Goal: Transaction & Acquisition: Purchase product/service

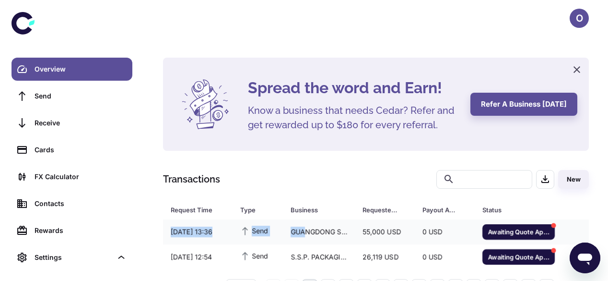
click at [306, 231] on div "GUANGDONG SHUNDE NEW SENSE HYGIENE PRODUCTS CO., LTD" at bounding box center [319, 232] width 72 height 18
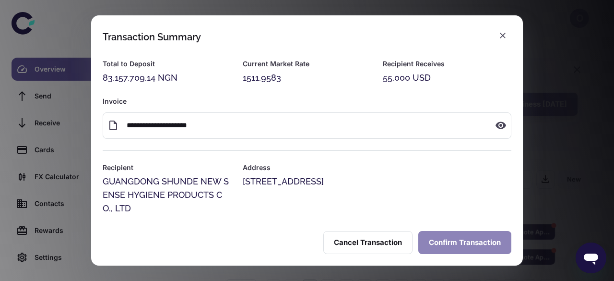
click at [484, 247] on button "Confirm Transaction" at bounding box center [464, 242] width 93 height 23
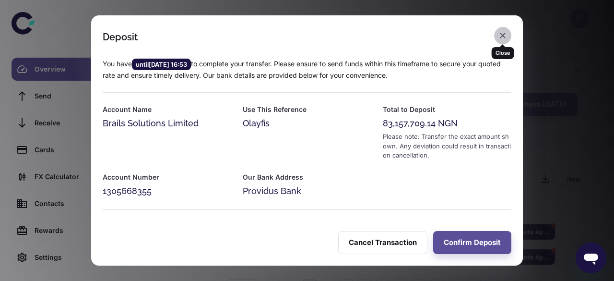
click at [505, 38] on icon "button" at bounding box center [503, 36] width 10 height 10
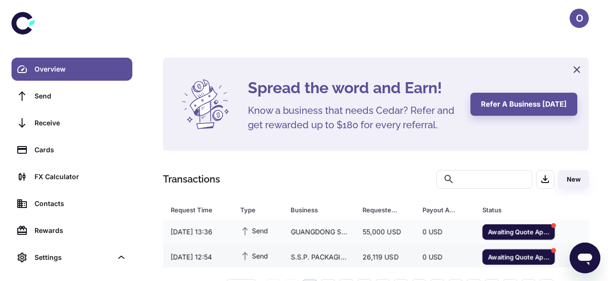
click at [407, 255] on div "26,119 USD" at bounding box center [385, 256] width 60 height 18
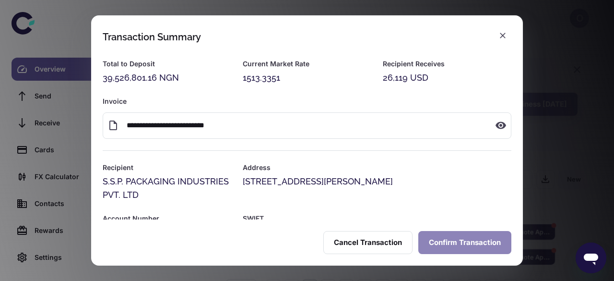
click at [451, 245] on button "Confirm Transaction" at bounding box center [464, 242] width 93 height 23
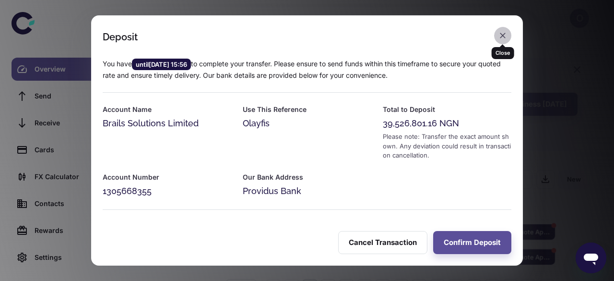
click at [499, 36] on icon "button" at bounding box center [503, 36] width 10 height 10
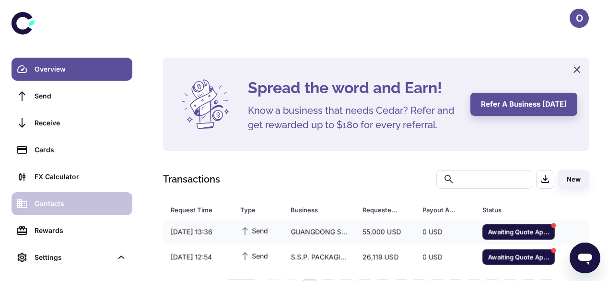
click at [103, 212] on link "Contacts" at bounding box center [72, 203] width 121 height 23
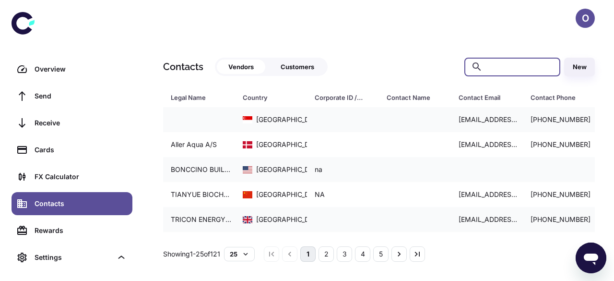
click at [495, 67] on input "text" at bounding box center [519, 67] width 67 height 19
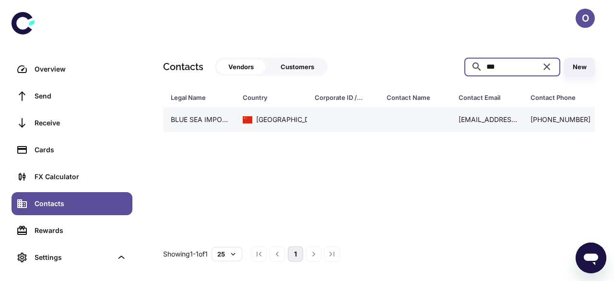
type input "***"
click at [280, 122] on div "China" at bounding box center [273, 119] width 60 height 11
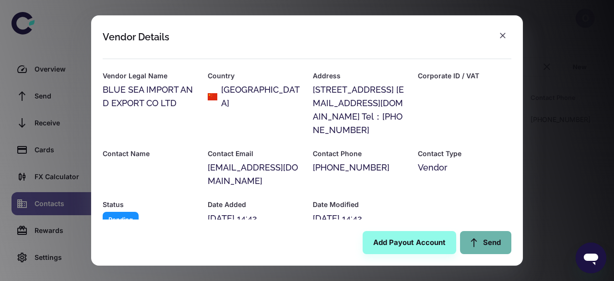
click at [491, 247] on link "Send" at bounding box center [485, 242] width 51 height 23
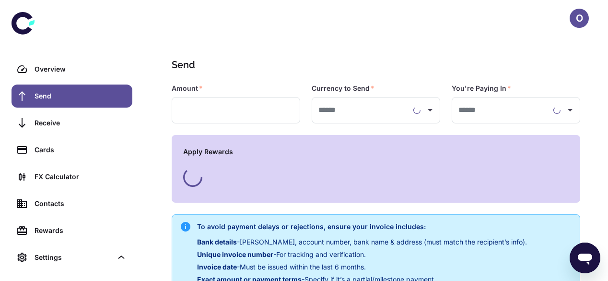
type input "**********"
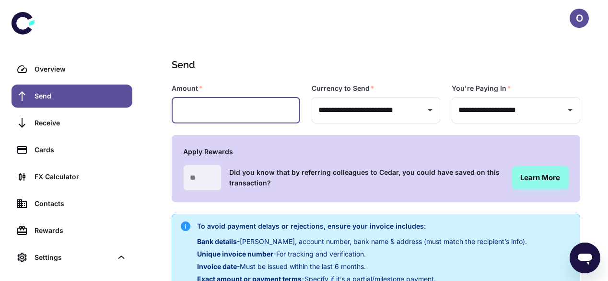
click at [235, 103] on input "text" at bounding box center [236, 110] width 129 height 26
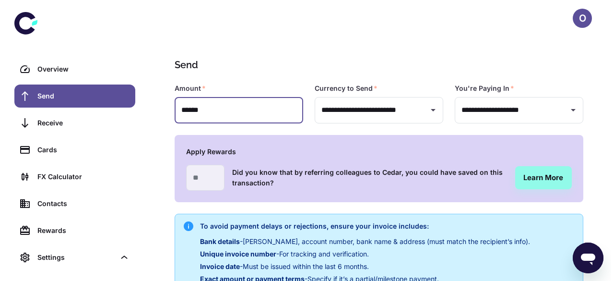
scroll to position [231, 0]
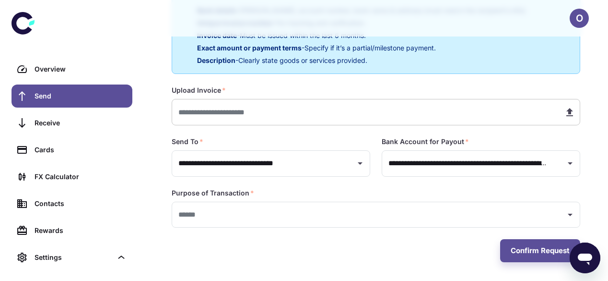
type input "******"
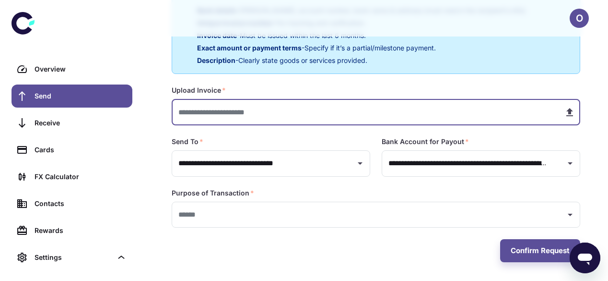
click at [272, 115] on input "text" at bounding box center [364, 112] width 385 height 26
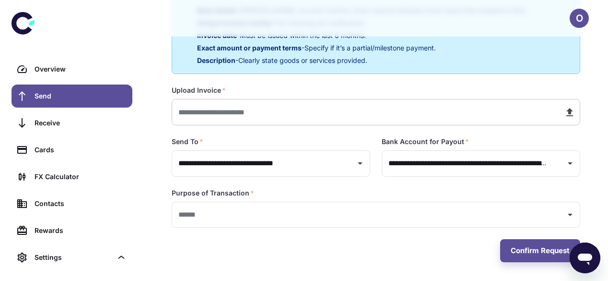
type input "**********"
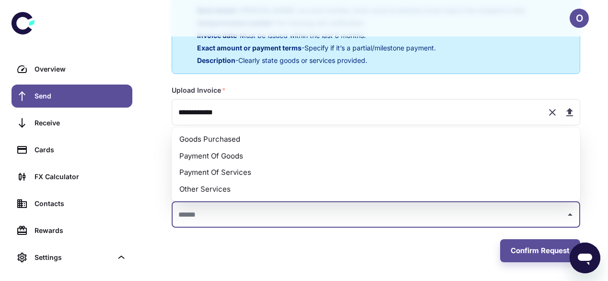
click at [314, 215] on input "text" at bounding box center [369, 215] width 386 height 18
click at [271, 154] on li "Payment Of Goods" at bounding box center [376, 156] width 409 height 17
type input "**********"
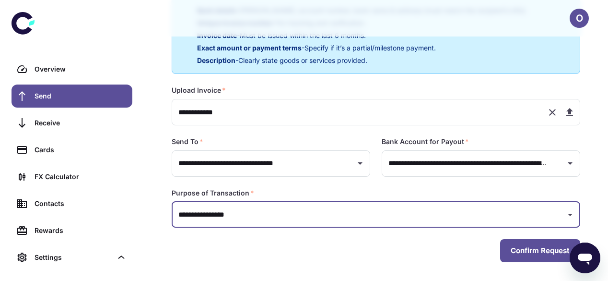
click at [518, 257] on button "Confirm Request" at bounding box center [540, 250] width 80 height 23
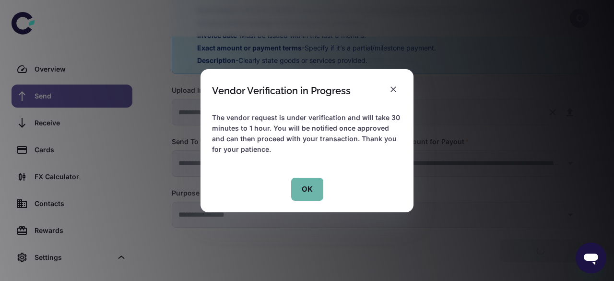
click at [310, 194] on button "OK" at bounding box center [307, 188] width 32 height 23
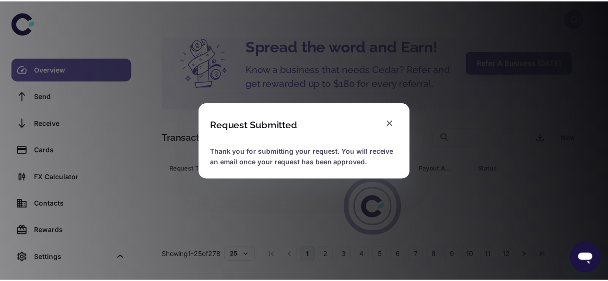
scroll to position [32, 0]
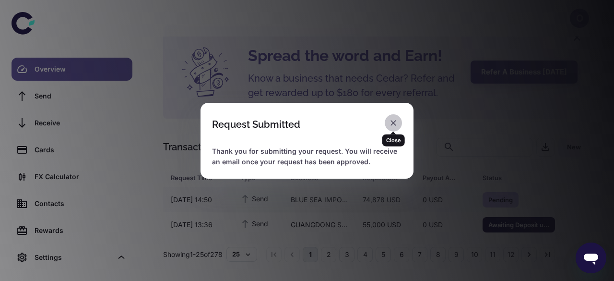
click at [389, 127] on icon "button" at bounding box center [393, 123] width 10 height 10
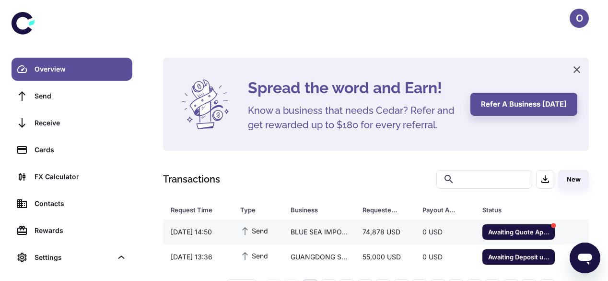
click at [364, 226] on div "74,878 USD" at bounding box center [385, 232] width 60 height 18
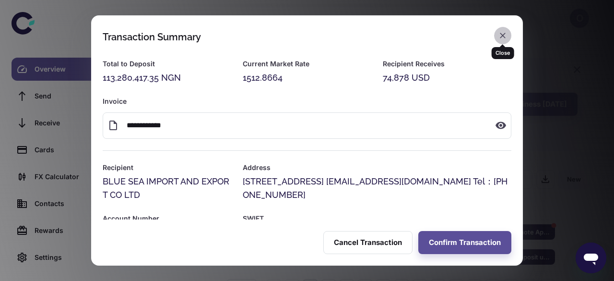
click at [504, 39] on icon "button" at bounding box center [503, 36] width 10 height 10
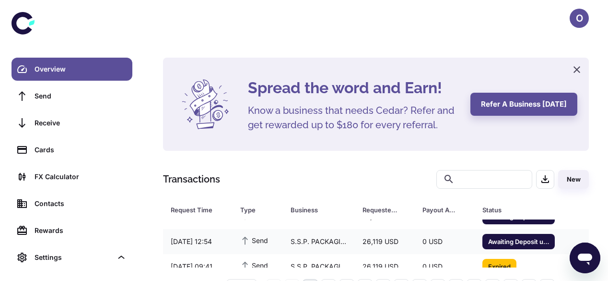
scroll to position [45, 0]
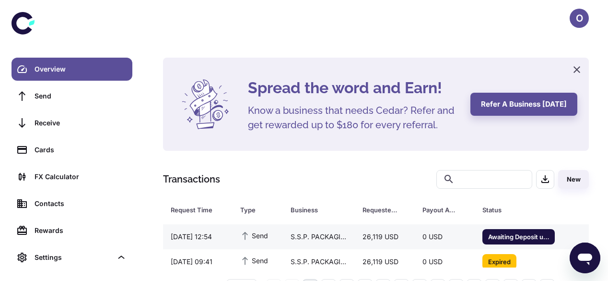
click at [415, 245] on div "0 USD" at bounding box center [445, 236] width 60 height 18
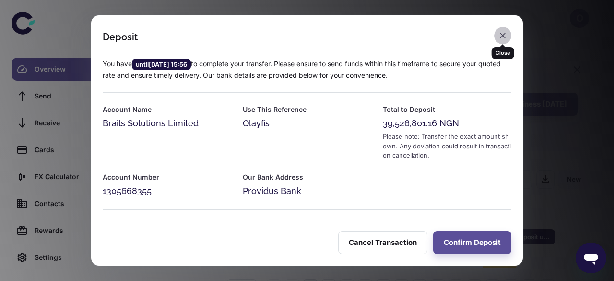
click at [504, 38] on icon "button" at bounding box center [503, 36] width 10 height 10
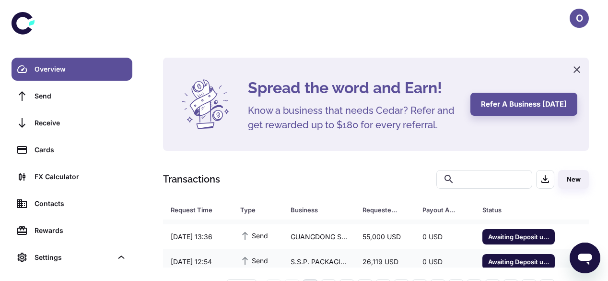
scroll to position [10, 0]
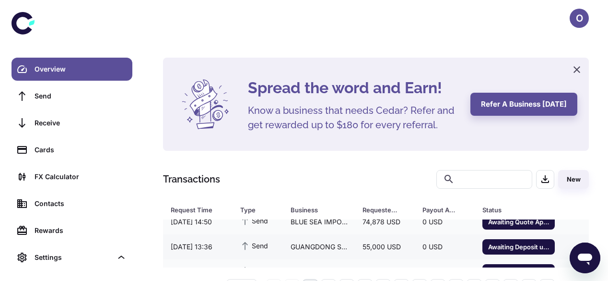
click at [415, 252] on div "0 USD" at bounding box center [445, 246] width 60 height 18
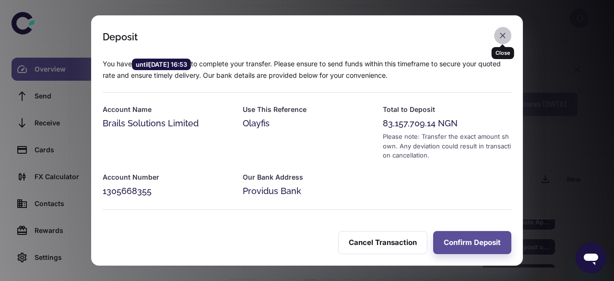
click at [504, 36] on icon "button" at bounding box center [503, 36] width 6 height 6
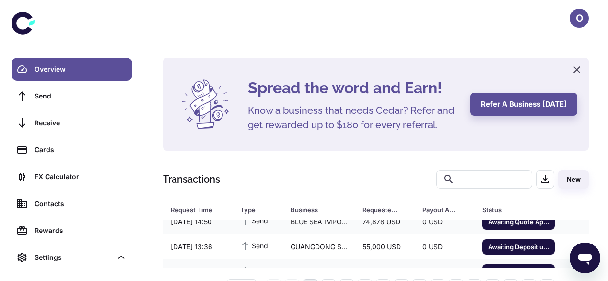
scroll to position [35, 0]
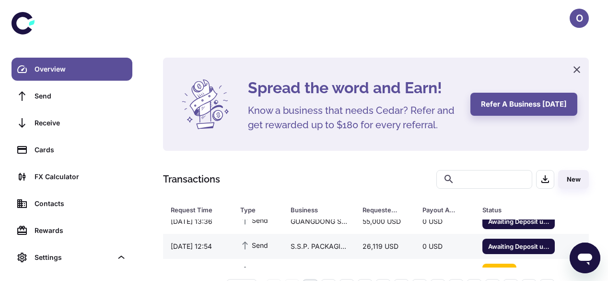
click at [399, 237] on div "26,119 USD" at bounding box center [385, 246] width 60 height 18
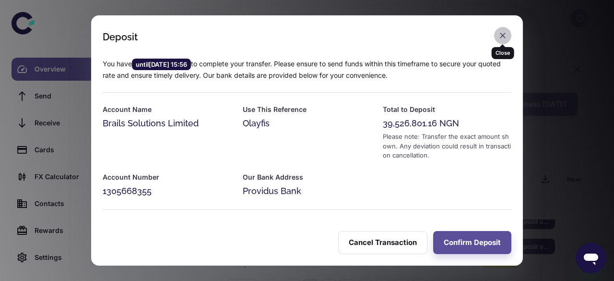
click at [500, 35] on icon "button" at bounding box center [503, 36] width 10 height 10
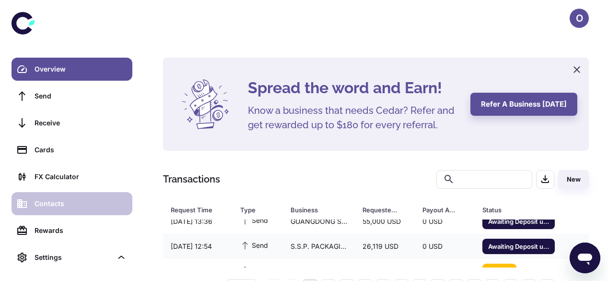
click at [94, 197] on link "Contacts" at bounding box center [72, 203] width 121 height 23
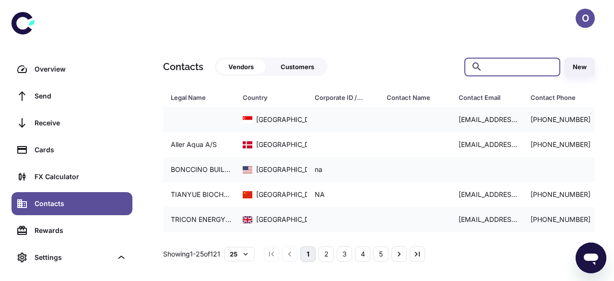
click at [503, 67] on input "text" at bounding box center [519, 67] width 67 height 19
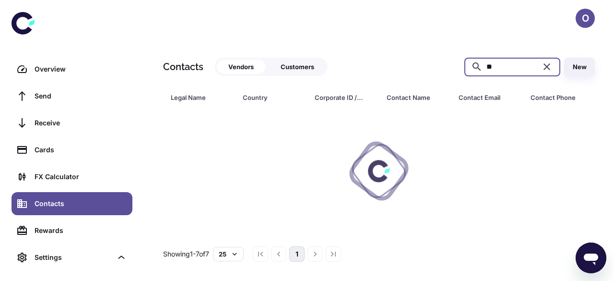
type input "*"
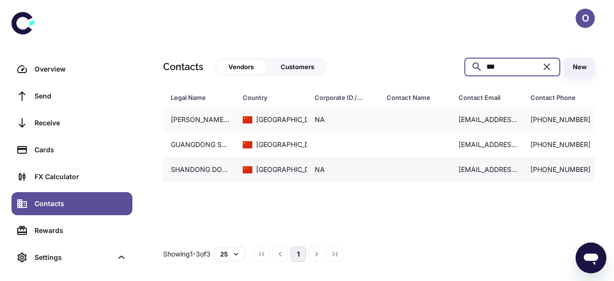
type input "***"
click at [350, 168] on div "NA" at bounding box center [343, 169] width 72 height 18
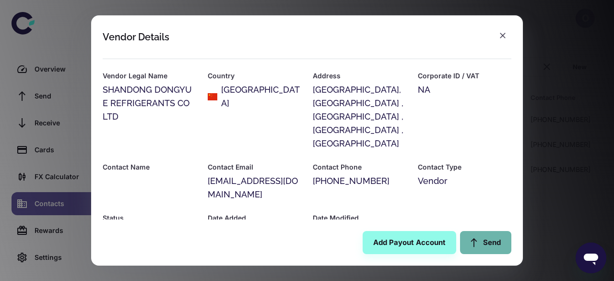
click at [469, 236] on link "Send" at bounding box center [485, 242] width 51 height 23
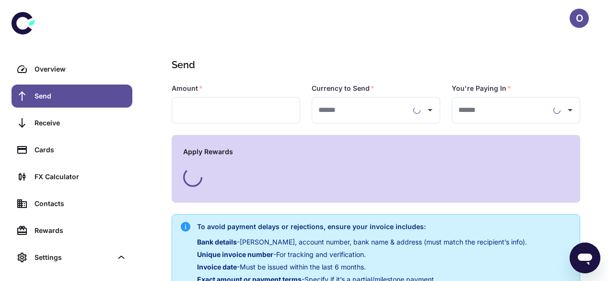
type input "**********"
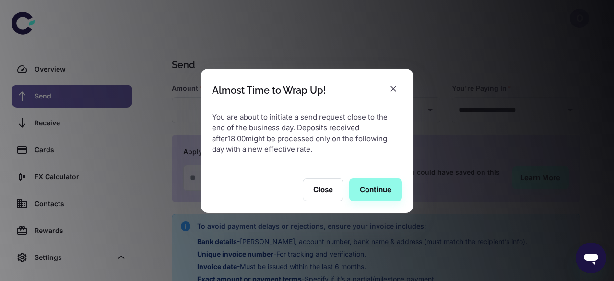
type input "**********"
click at [363, 191] on button "Continue" at bounding box center [375, 189] width 53 height 23
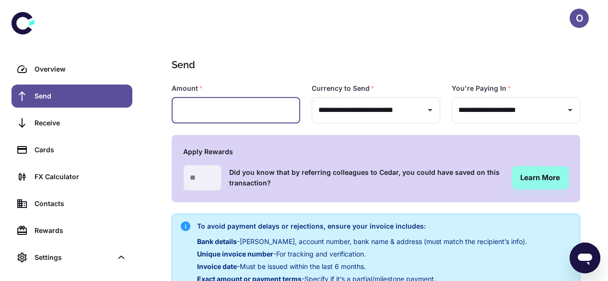
click at [214, 115] on input "text" at bounding box center [236, 110] width 129 height 26
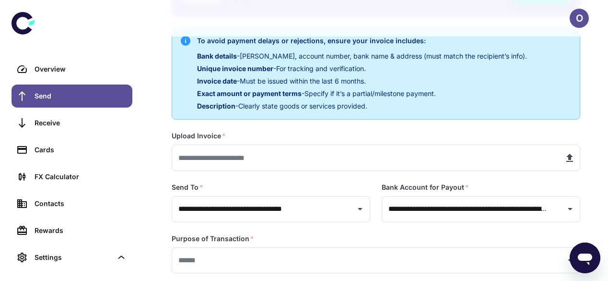
scroll to position [231, 0]
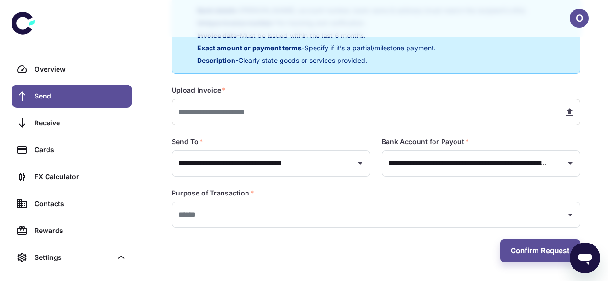
type input "*******"
click at [396, 117] on input "text" at bounding box center [364, 112] width 385 height 26
type input "**********"
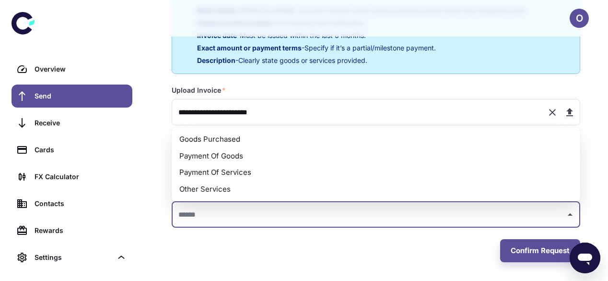
click at [283, 217] on input "text" at bounding box center [369, 215] width 386 height 18
click at [291, 158] on li "Payment Of Goods" at bounding box center [376, 156] width 409 height 17
type input "**********"
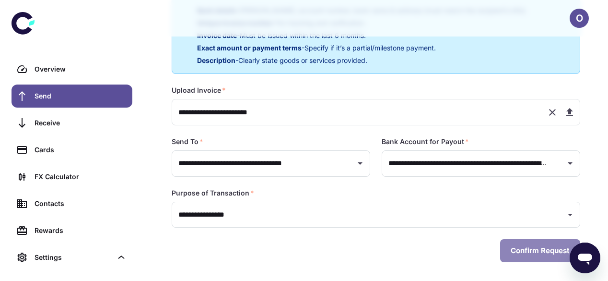
click at [539, 251] on button "Confirm Request" at bounding box center [540, 250] width 80 height 23
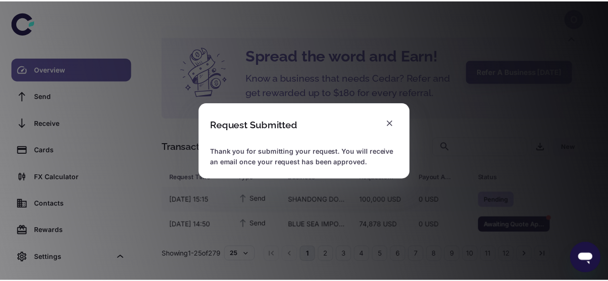
scroll to position [32, 0]
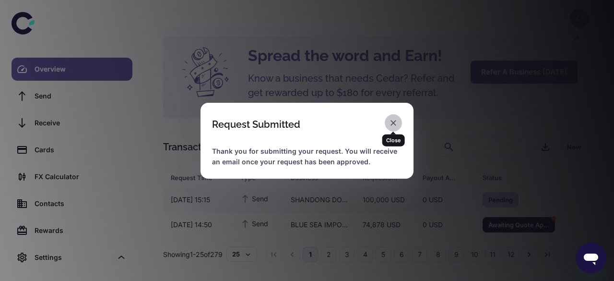
click at [392, 121] on icon "button" at bounding box center [393, 123] width 6 height 6
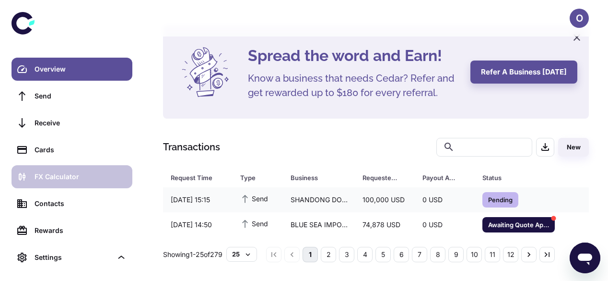
click at [83, 173] on div "FX Calculator" at bounding box center [81, 176] width 92 height 11
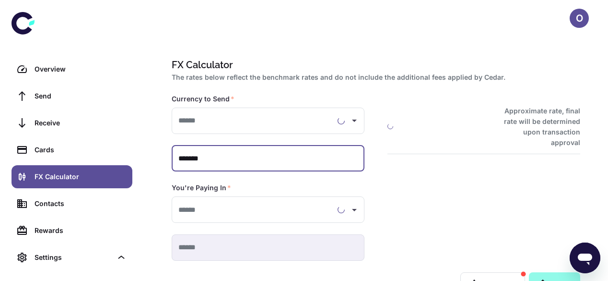
type input "**********"
drag, startPoint x: 217, startPoint y: 150, endPoint x: 146, endPoint y: 165, distance: 72.0
click at [146, 165] on div "**********" at bounding box center [376, 157] width 464 height 314
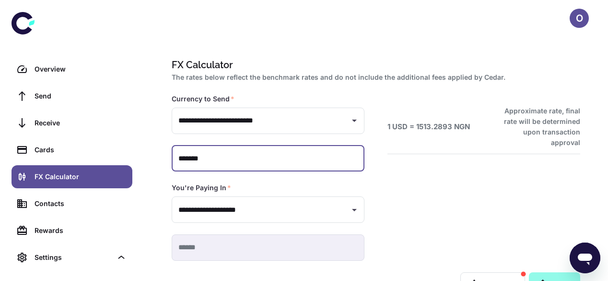
type input "**********"
type input "*********"
type input "**********"
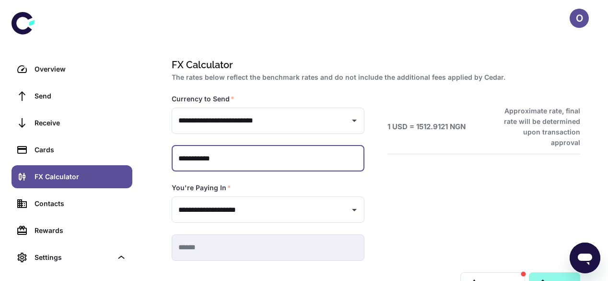
type input "**********"
type input "***"
type input "**********"
type input "*****"
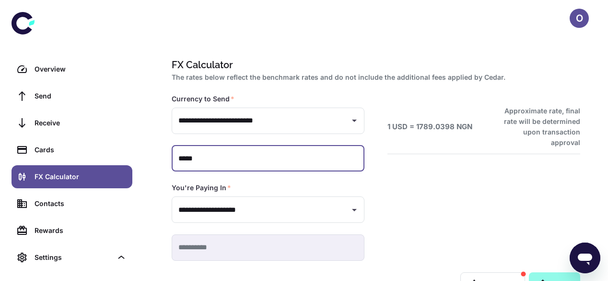
type input "**********"
type input "******"
type input "**********"
type input "******"
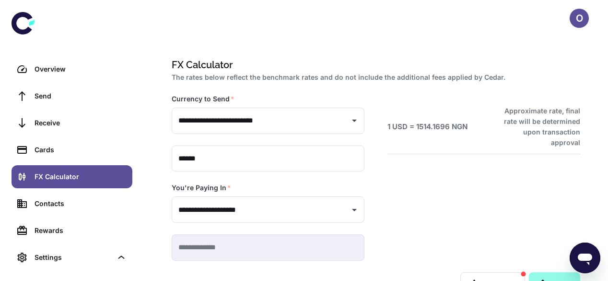
click at [77, 55] on div at bounding box center [72, 29] width 144 height 58
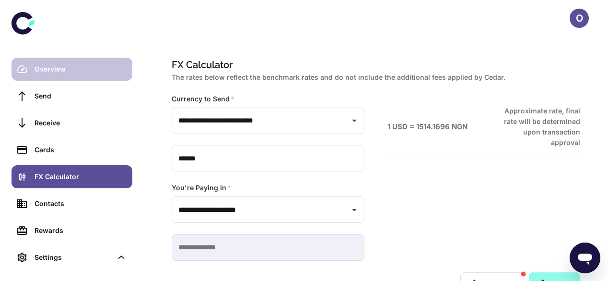
click at [70, 67] on div "Overview" at bounding box center [81, 69] width 92 height 11
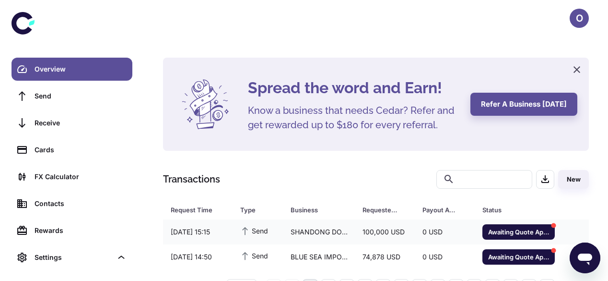
scroll to position [32, 0]
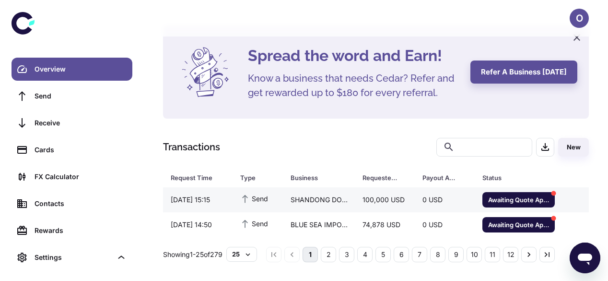
click at [584, 190] on td at bounding box center [577, 199] width 36 height 25
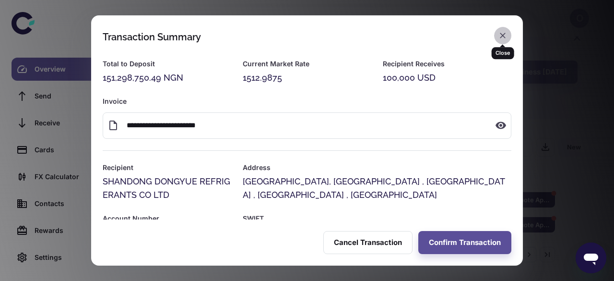
click at [502, 36] on icon "button" at bounding box center [503, 36] width 6 height 6
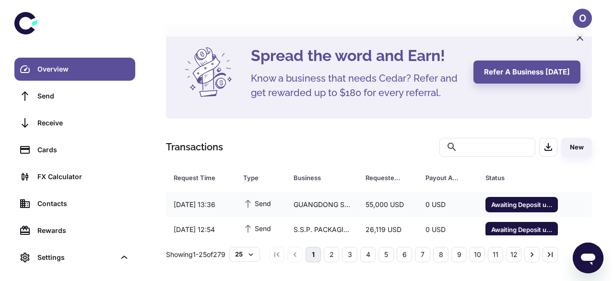
scroll to position [55, 0]
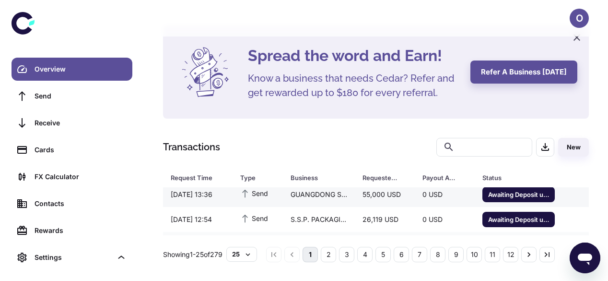
click at [446, 192] on div "0 USD" at bounding box center [445, 194] width 60 height 18
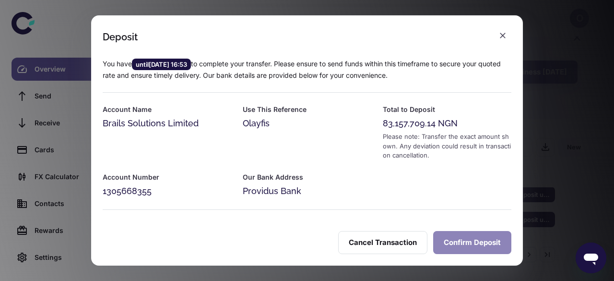
click at [464, 249] on button "Confirm Deposit" at bounding box center [472, 242] width 78 height 23
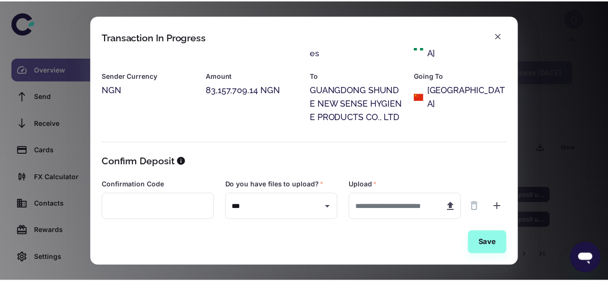
scroll to position [52, 0]
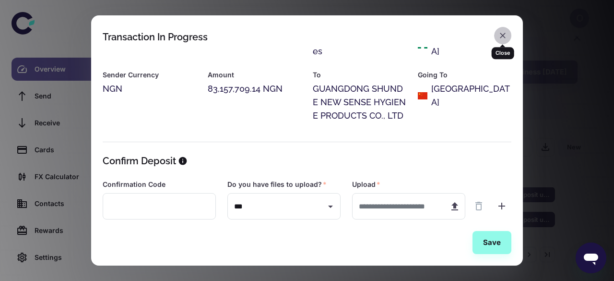
click at [502, 35] on icon "button" at bounding box center [503, 36] width 6 height 6
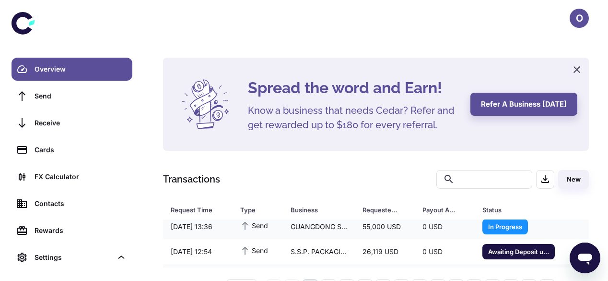
scroll to position [70, 0]
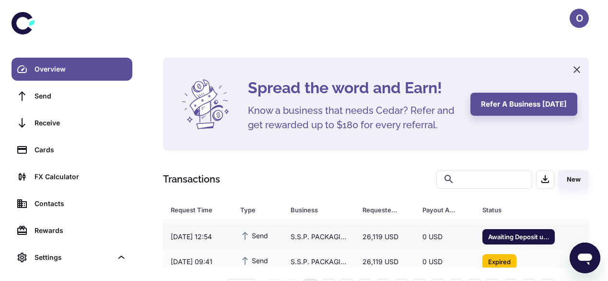
click at [429, 235] on div "0 USD" at bounding box center [445, 236] width 60 height 18
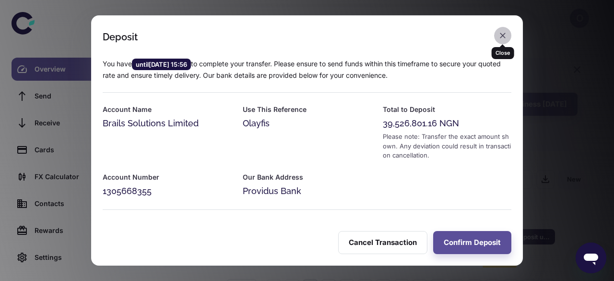
click at [498, 36] on icon "button" at bounding box center [503, 36] width 10 height 10
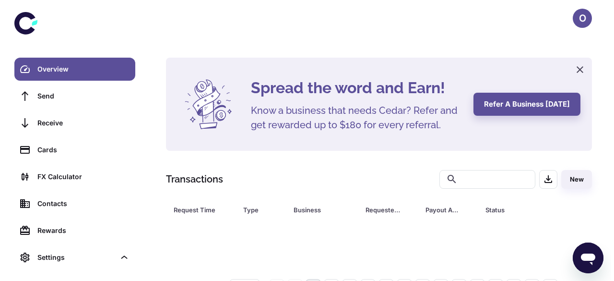
scroll to position [0, 0]
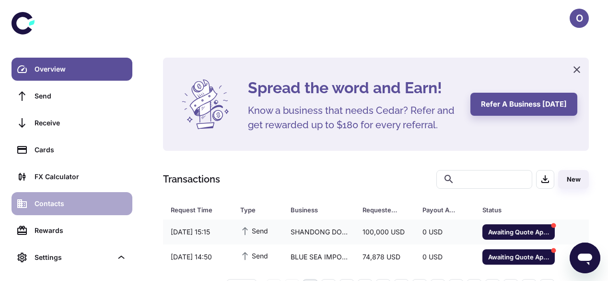
click at [98, 211] on link "Contacts" at bounding box center [72, 203] width 121 height 23
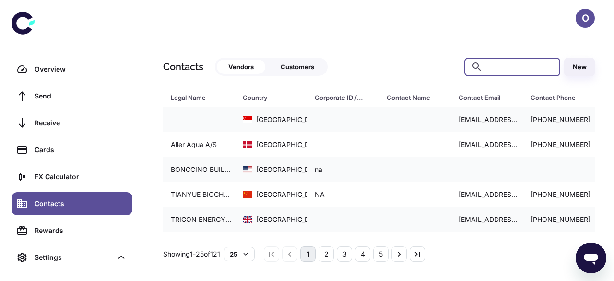
click at [511, 65] on input "text" at bounding box center [519, 67] width 67 height 19
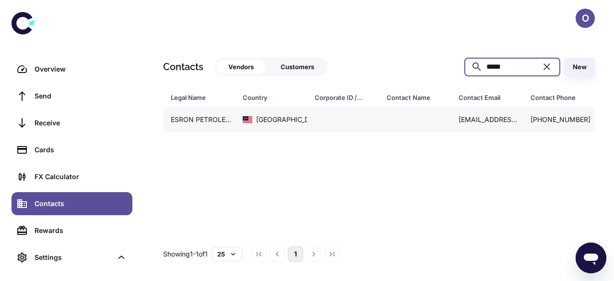
type input "*****"
click at [363, 110] on td at bounding box center [343, 119] width 72 height 25
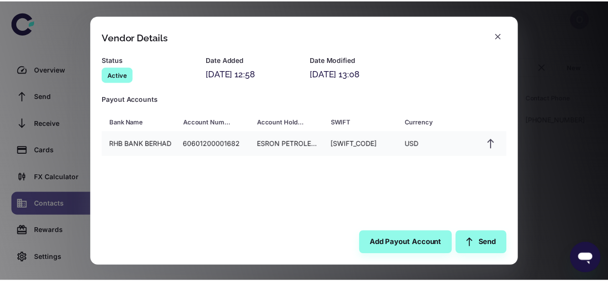
scroll to position [158, 0]
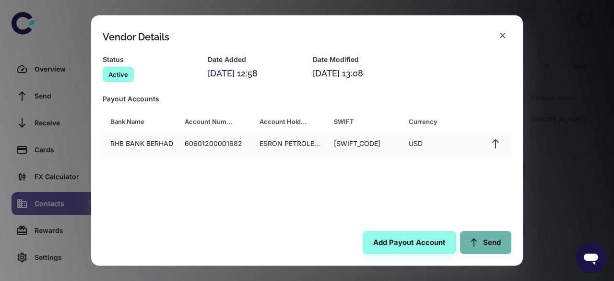
click at [474, 245] on icon at bounding box center [474, 242] width 6 height 9
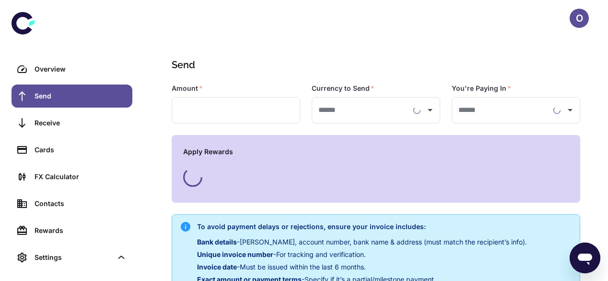
type input "**********"
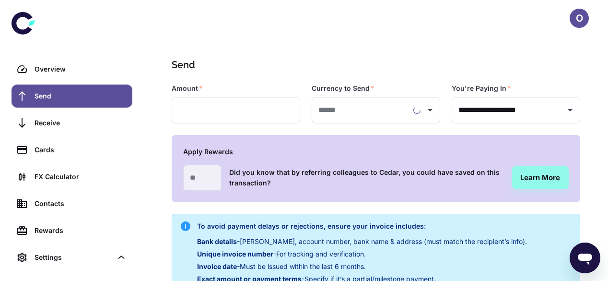
type input "**********"
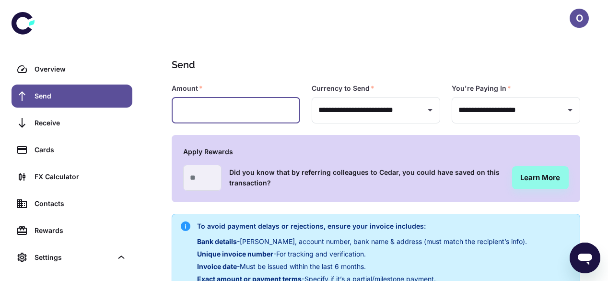
click at [239, 116] on input "text" at bounding box center [236, 110] width 129 height 26
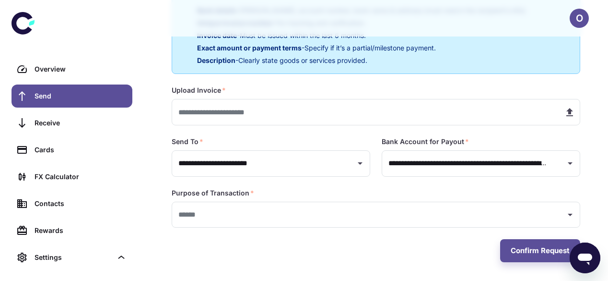
type input "******"
click at [264, 120] on input "text" at bounding box center [364, 112] width 385 height 26
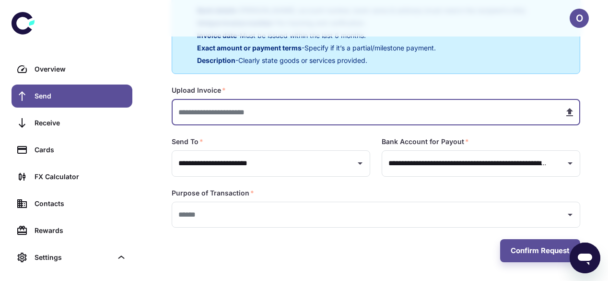
type input "**********"
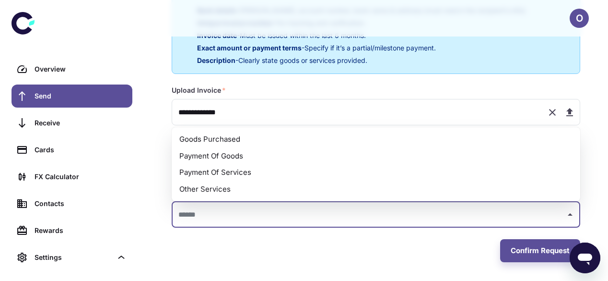
click at [259, 209] on input "text" at bounding box center [369, 215] width 386 height 18
click at [249, 159] on li "Payment Of Goods" at bounding box center [376, 156] width 409 height 17
type input "**********"
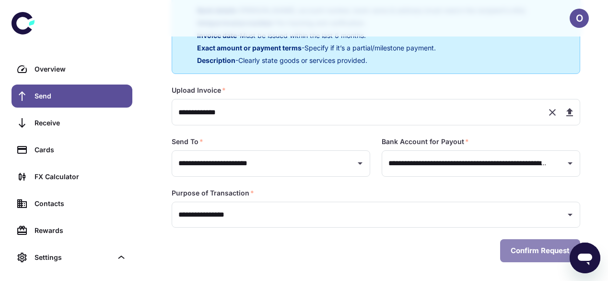
click at [533, 250] on button "Confirm Request" at bounding box center [540, 250] width 80 height 23
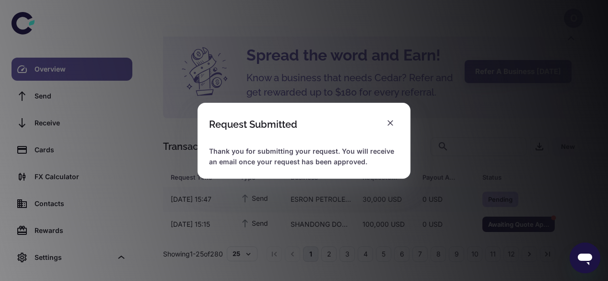
scroll to position [32, 0]
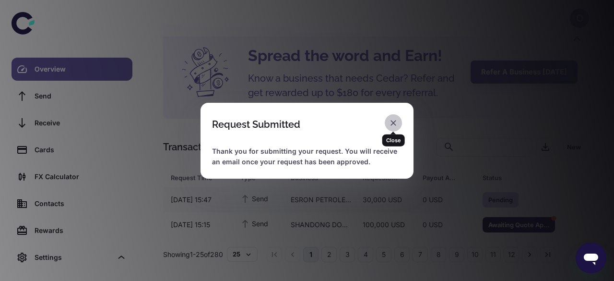
click at [388, 123] on button "button" at bounding box center [393, 122] width 17 height 17
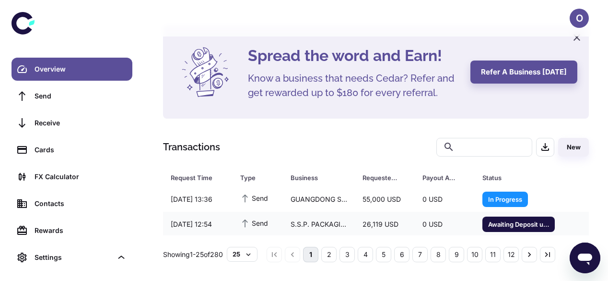
scroll to position [116, 0]
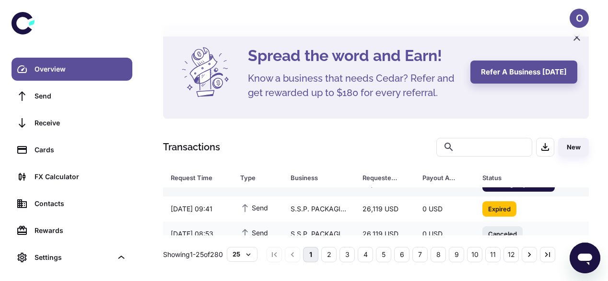
click at [451, 194] on td "0 USD" at bounding box center [445, 183] width 60 height 25
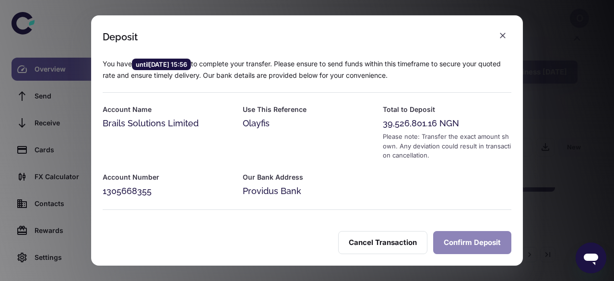
click at [459, 234] on button "Confirm Deposit" at bounding box center [472, 242] width 78 height 23
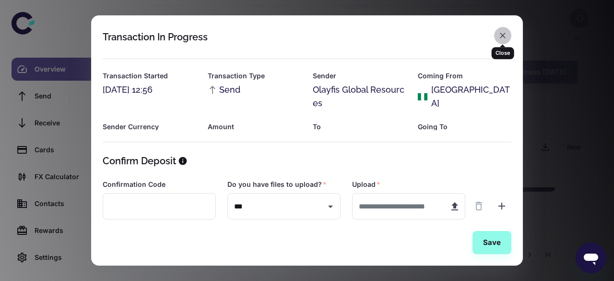
click at [500, 37] on icon "button" at bounding box center [503, 36] width 10 height 10
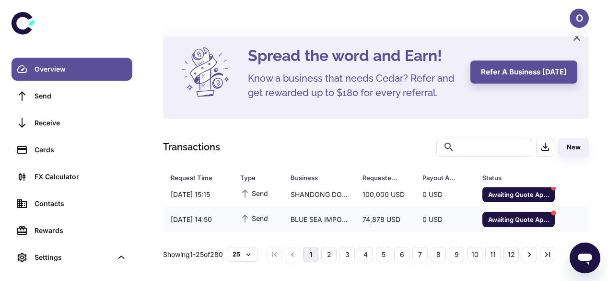
scroll to position [20, 0]
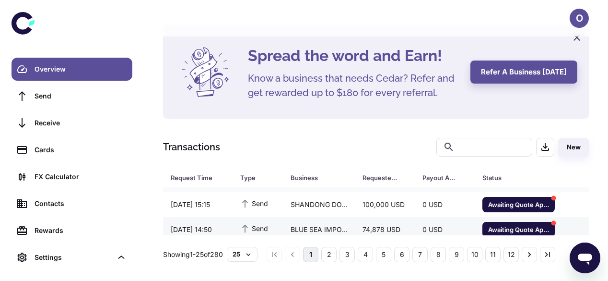
click at [401, 217] on td "74,878 USD" at bounding box center [385, 229] width 60 height 25
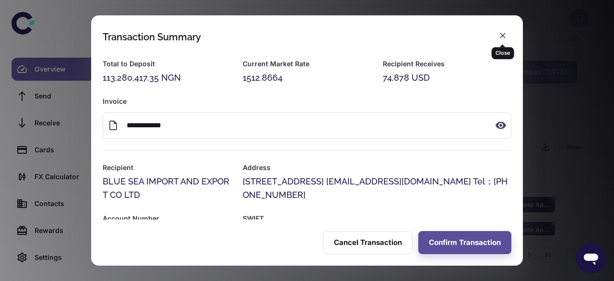
click at [501, 36] on icon "button" at bounding box center [503, 36] width 10 height 10
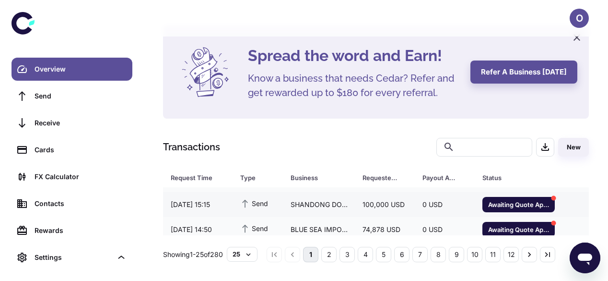
click at [381, 203] on div "100,000 USD" at bounding box center [385, 204] width 60 height 18
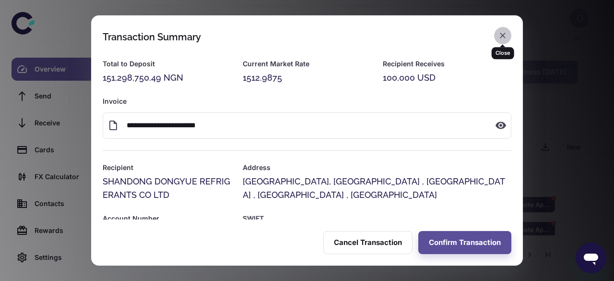
click at [503, 31] on icon "button" at bounding box center [503, 36] width 10 height 10
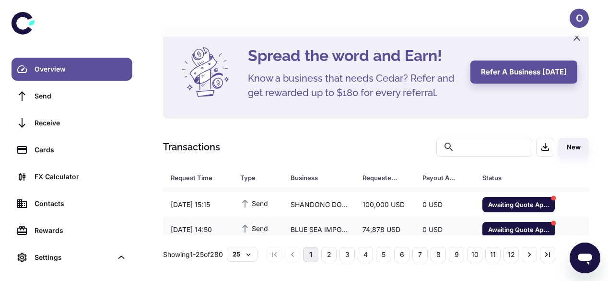
scroll to position [0, 0]
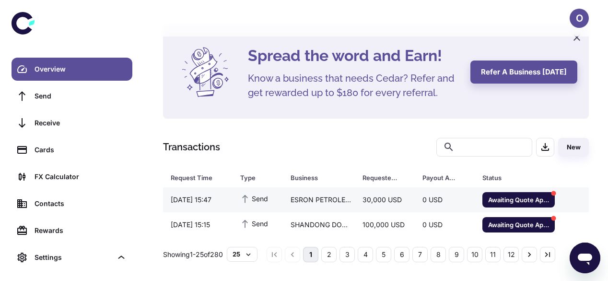
click at [411, 203] on div "30,000 USD" at bounding box center [385, 199] width 60 height 18
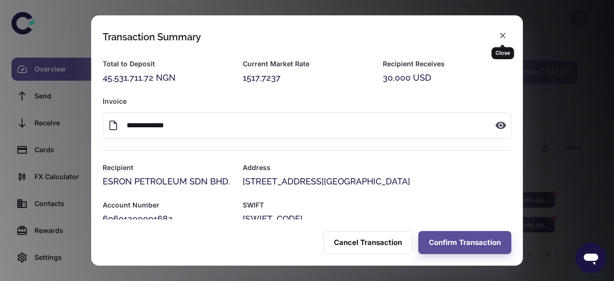
click at [502, 41] on div "Close" at bounding box center [503, 49] width 23 height 19
click at [500, 31] on icon "button" at bounding box center [503, 36] width 10 height 10
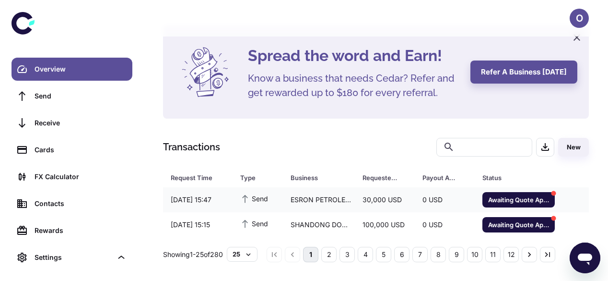
scroll to position [40, 0]
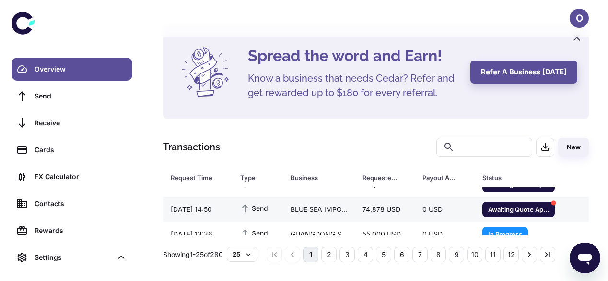
click at [410, 210] on div "74,878 USD" at bounding box center [385, 209] width 60 height 18
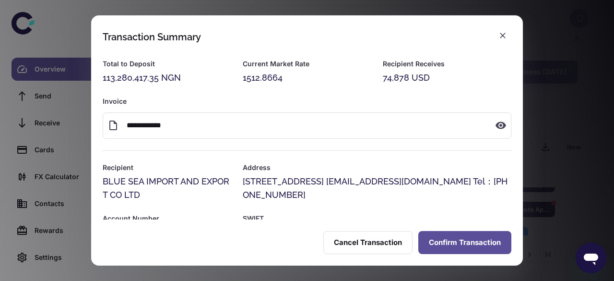
click at [439, 239] on button "Confirm Transaction" at bounding box center [464, 242] width 93 height 23
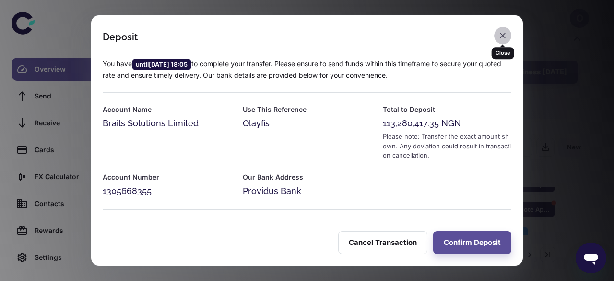
click at [500, 38] on icon "button" at bounding box center [503, 36] width 6 height 6
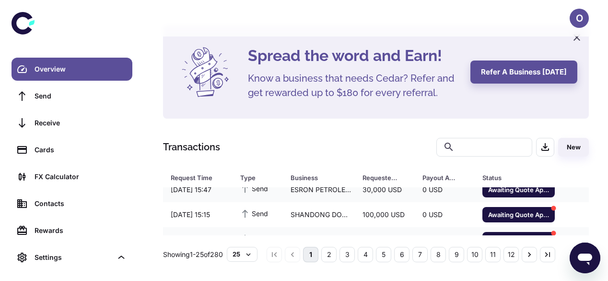
scroll to position [0, 0]
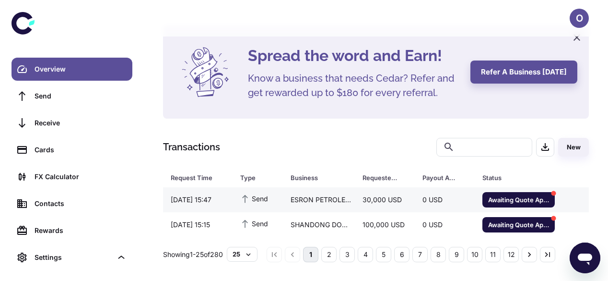
click at [393, 206] on div "30,000 USD" at bounding box center [385, 199] width 60 height 18
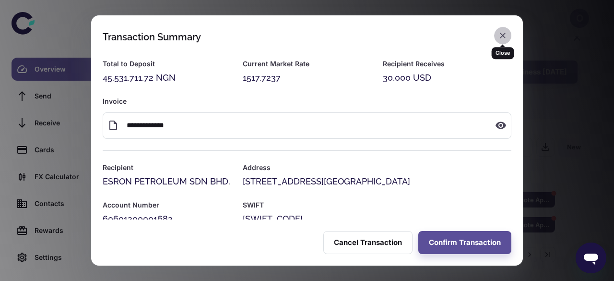
click at [498, 35] on icon "button" at bounding box center [503, 36] width 10 height 10
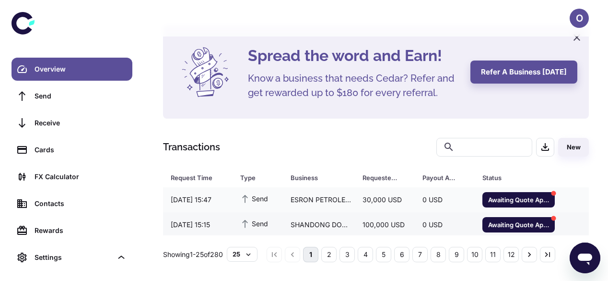
click at [351, 226] on div "SHANDONG DONGYUE REFRIGERANTS CO LTD" at bounding box center [319, 224] width 72 height 18
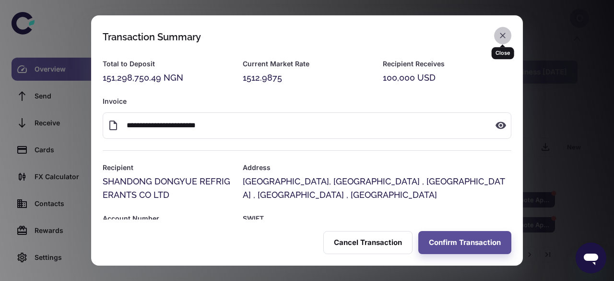
click at [504, 35] on icon "button" at bounding box center [503, 36] width 10 height 10
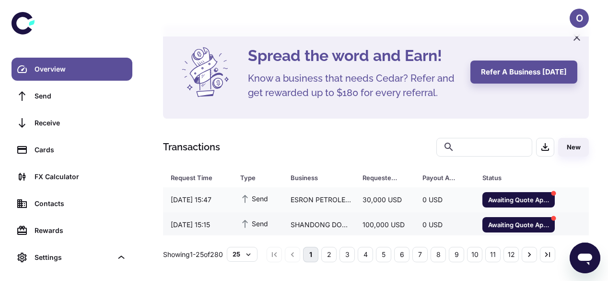
click at [422, 216] on div "0 USD" at bounding box center [445, 224] width 60 height 18
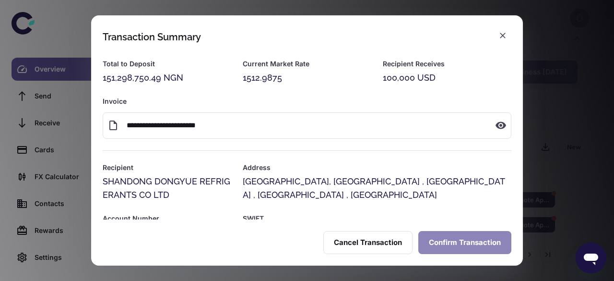
click at [441, 245] on button "Confirm Transaction" at bounding box center [464, 242] width 93 height 23
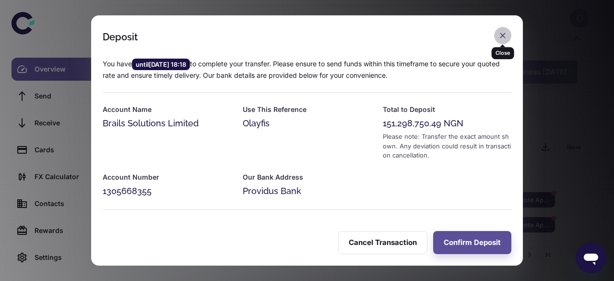
click at [506, 37] on icon "button" at bounding box center [503, 36] width 10 height 10
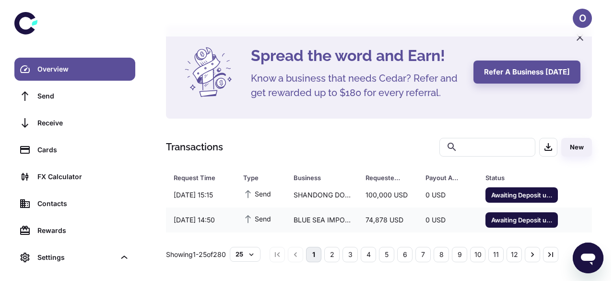
scroll to position [40, 0]
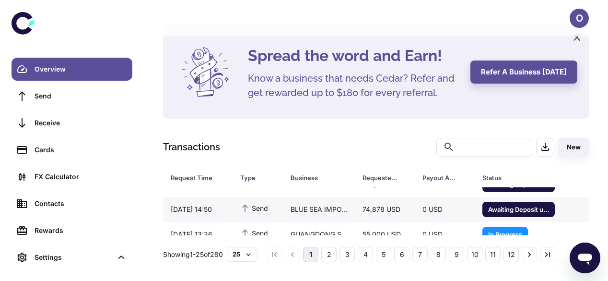
click at [474, 209] on div "0 USD" at bounding box center [445, 209] width 60 height 18
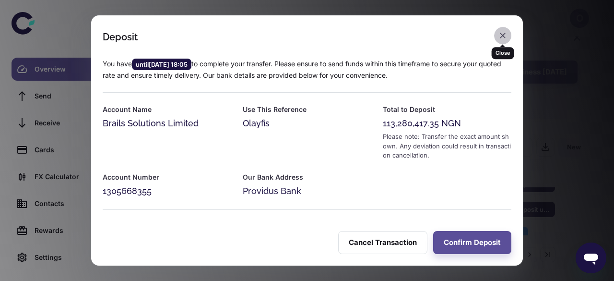
click at [501, 37] on icon "button" at bounding box center [503, 36] width 6 height 6
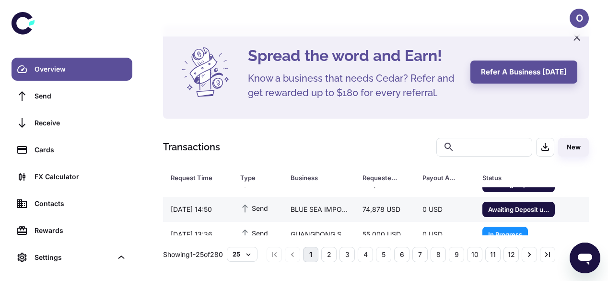
click at [336, 211] on div "BLUE SEA IMPORT AND EXPORT CO LTD" at bounding box center [319, 209] width 72 height 18
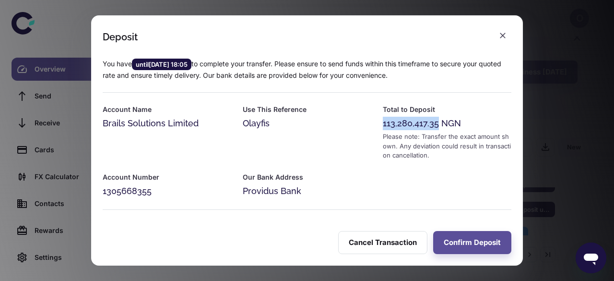
drag, startPoint x: 433, startPoint y: 124, endPoint x: 376, endPoint y: 124, distance: 57.1
click at [376, 124] on div "Total to Deposit 113,280,417.35 NGN Please note: Transfer the exact amount show…" at bounding box center [441, 127] width 140 height 68
copy div "113,280,417.35"
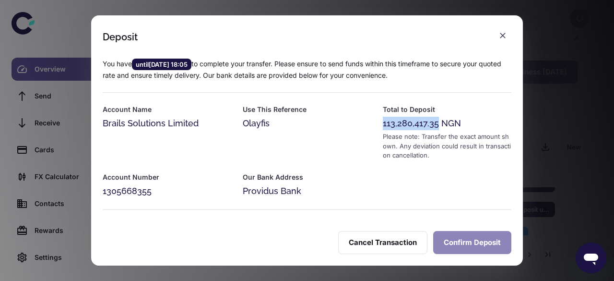
click at [463, 243] on button "Confirm Deposit" at bounding box center [472, 242] width 78 height 23
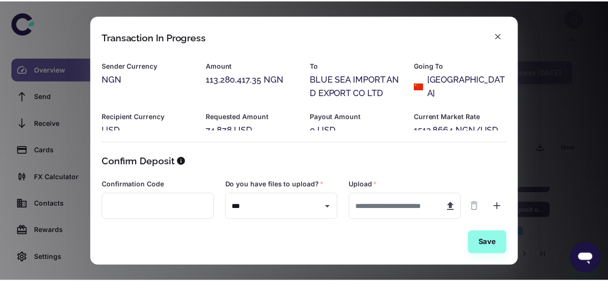
scroll to position [66, 0]
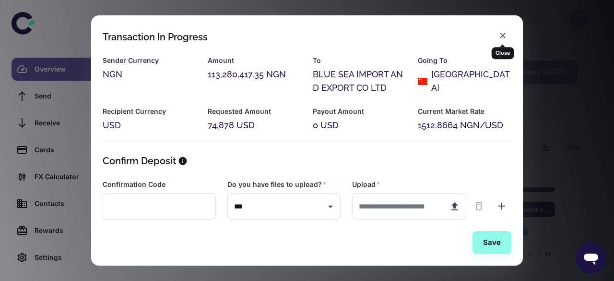
click at [505, 35] on icon "button" at bounding box center [503, 36] width 10 height 10
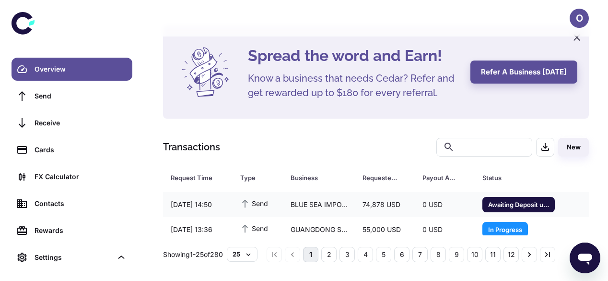
scroll to position [40, 0]
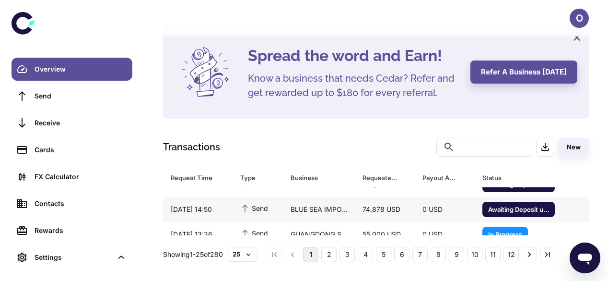
click at [449, 218] on td "0 USD" at bounding box center [445, 209] width 60 height 25
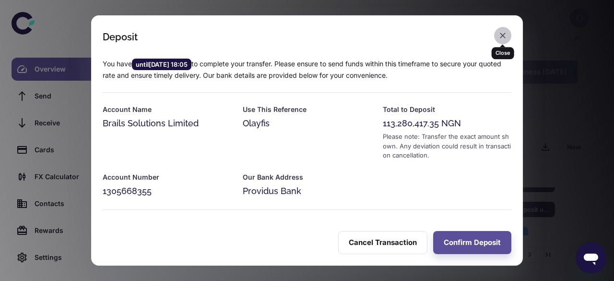
click at [502, 36] on icon "button" at bounding box center [503, 36] width 6 height 6
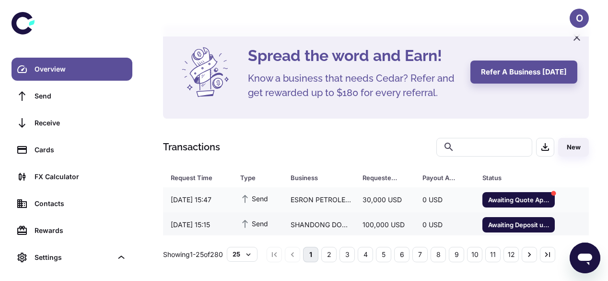
click at [430, 228] on div "0 USD" at bounding box center [445, 224] width 60 height 18
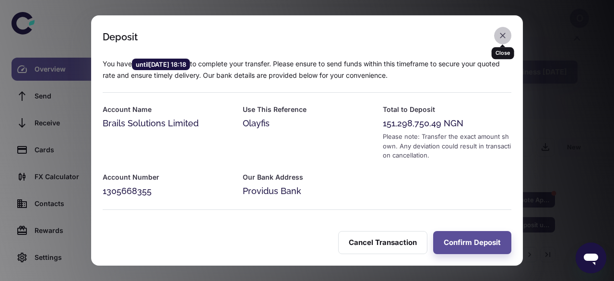
click at [503, 38] on icon "button" at bounding box center [503, 36] width 10 height 10
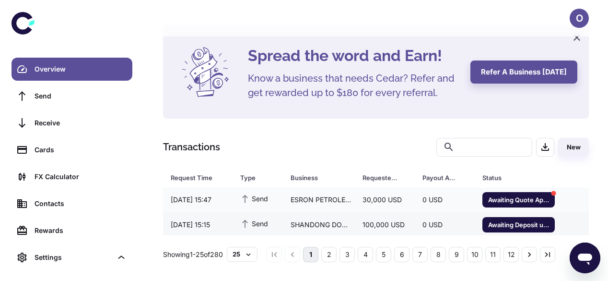
click at [284, 218] on div "SHANDONG DONGYUE REFRIGERANTS CO LTD" at bounding box center [319, 224] width 72 height 18
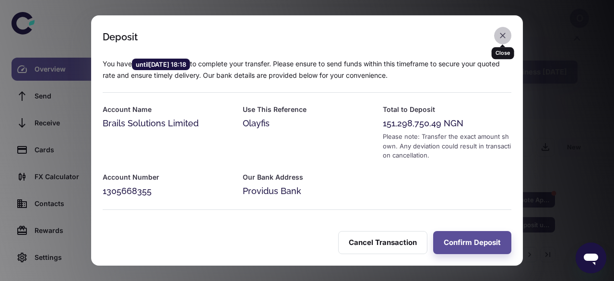
click at [502, 39] on icon "button" at bounding box center [503, 36] width 10 height 10
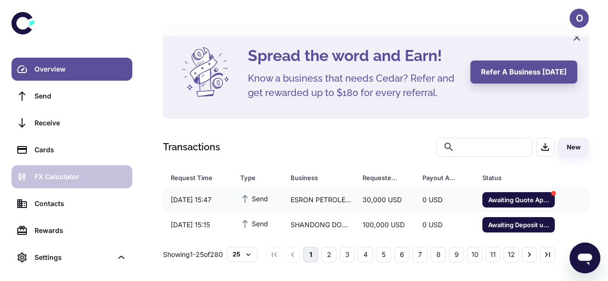
click at [55, 172] on div "FX Calculator" at bounding box center [81, 176] width 92 height 11
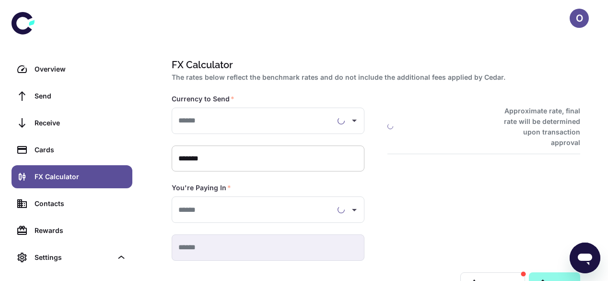
type input "**********"
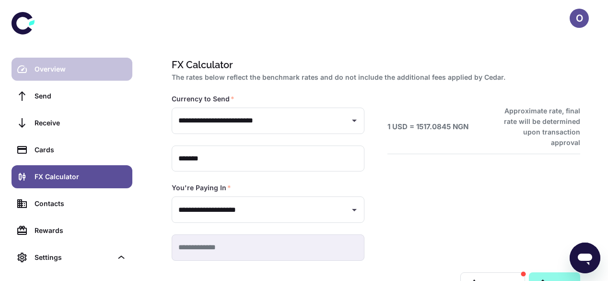
click at [56, 72] on div "Overview" at bounding box center [81, 69] width 92 height 11
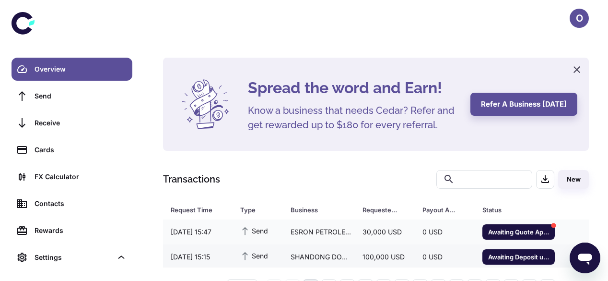
click at [388, 250] on div "100,000 USD" at bounding box center [385, 256] width 60 height 18
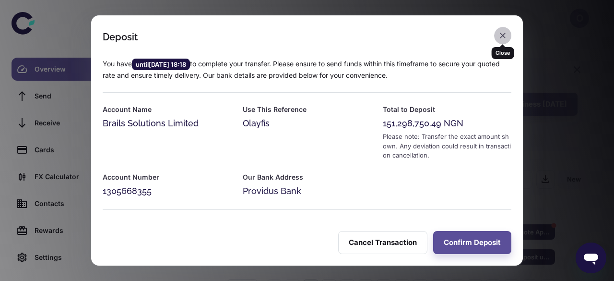
click at [500, 33] on icon "button" at bounding box center [503, 36] width 10 height 10
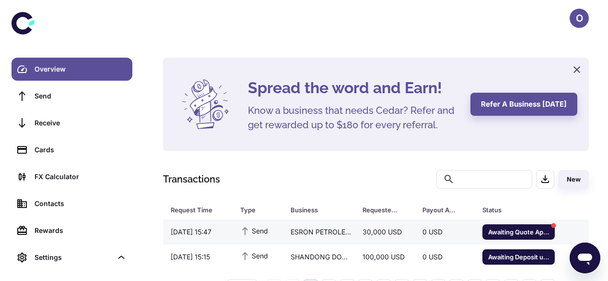
click at [298, 237] on div "ESRON PETROLEUM SDN BHD." at bounding box center [319, 232] width 72 height 18
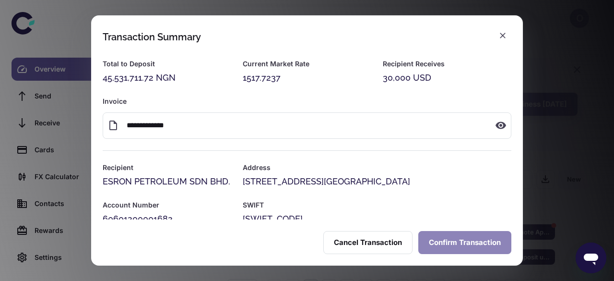
click at [465, 244] on button "Confirm Transaction" at bounding box center [464, 242] width 93 height 23
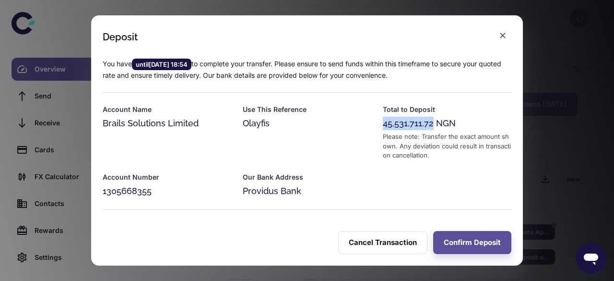
drag, startPoint x: 427, startPoint y: 122, endPoint x: 379, endPoint y: 124, distance: 48.5
click at [379, 124] on div "Total to Deposit 45,531,711.72 NGN Please note: Transfer the exact amount shown…" at bounding box center [441, 127] width 140 height 68
copy div "45,531,711.72"
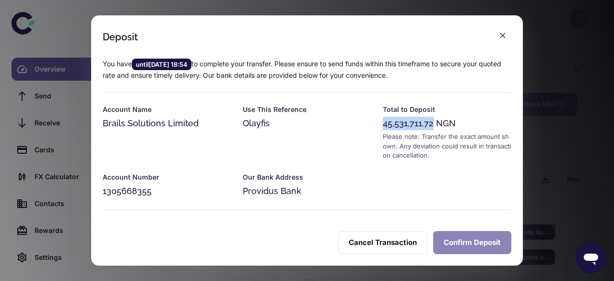
click at [471, 247] on button "Confirm Deposit" at bounding box center [472, 242] width 78 height 23
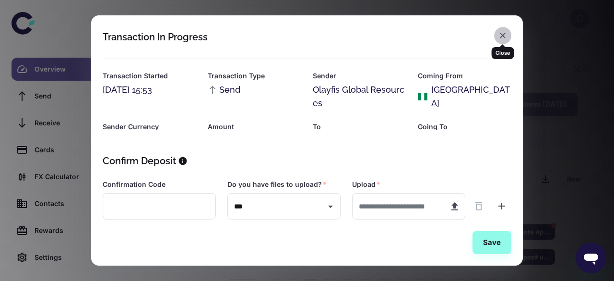
click at [504, 39] on icon "button" at bounding box center [503, 36] width 10 height 10
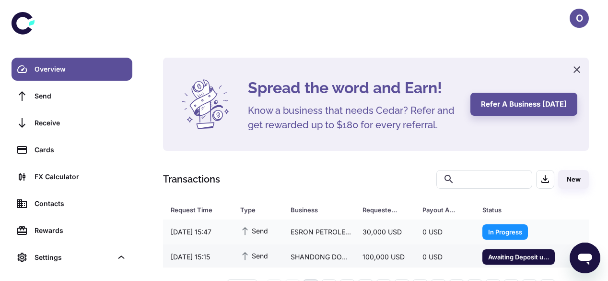
click at [414, 251] on div "100,000 USD" at bounding box center [385, 256] width 60 height 18
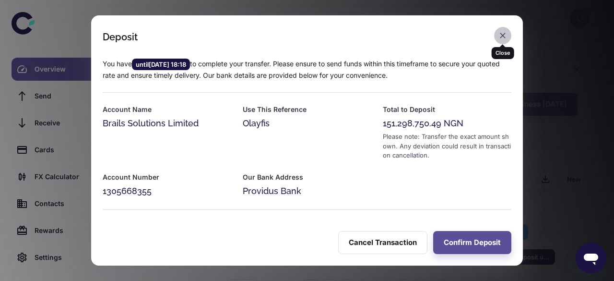
click at [501, 34] on icon "button" at bounding box center [503, 36] width 6 height 6
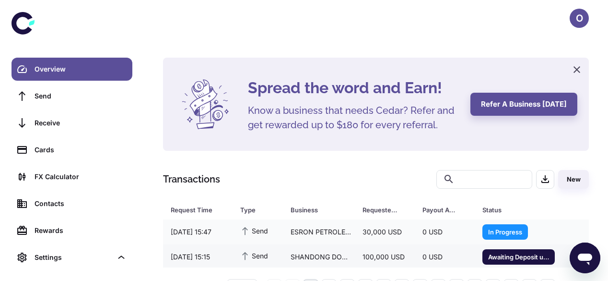
click at [305, 256] on div "SHANDONG DONGYUE REFRIGERANTS CO LTD" at bounding box center [319, 256] width 72 height 18
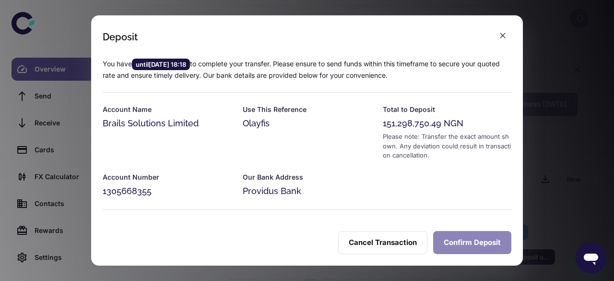
click at [472, 246] on button "Confirm Deposit" at bounding box center [472, 242] width 78 height 23
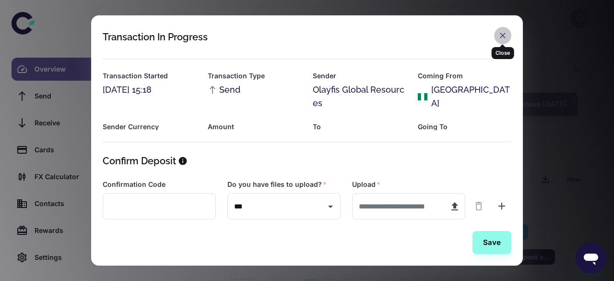
click at [498, 33] on icon "button" at bounding box center [503, 36] width 10 height 10
